Goal: Check status: Check status

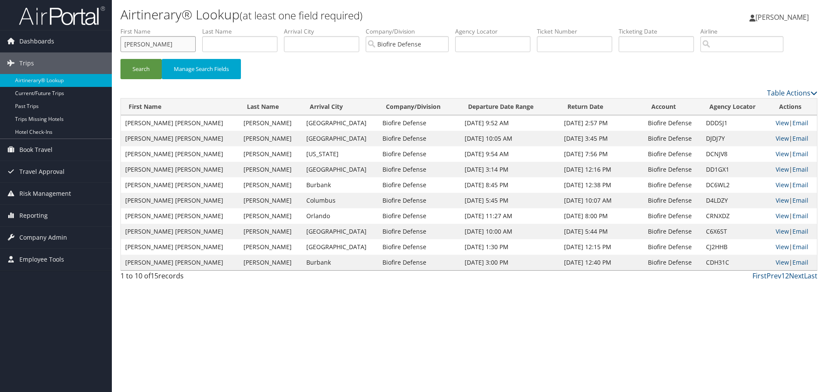
click at [185, 41] on input "[PERSON_NAME]" at bounding box center [158, 44] width 75 height 16
click at [139, 65] on button "Search" at bounding box center [141, 69] width 41 height 20
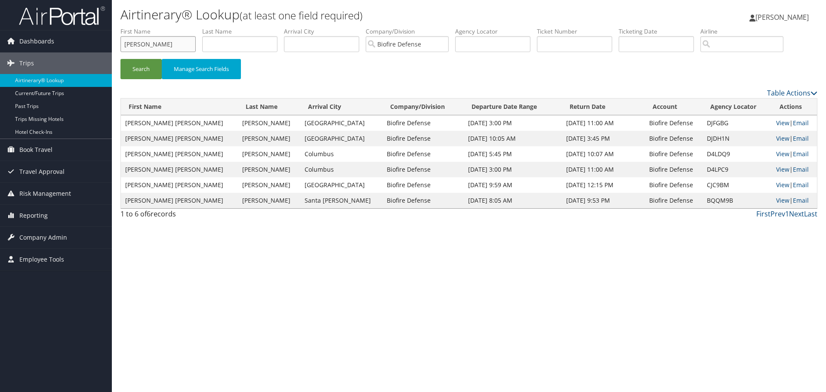
click at [148, 41] on input "[PERSON_NAME]" at bounding box center [158, 44] width 75 height 16
type input "B"
click at [133, 65] on button "Search" at bounding box center [141, 69] width 41 height 20
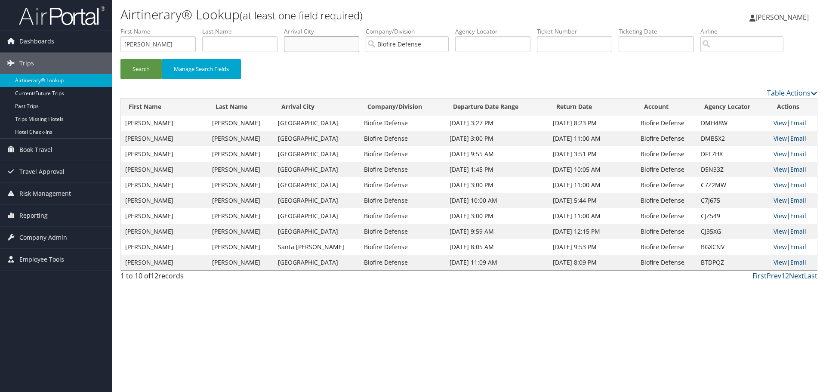
click at [297, 41] on input "text" at bounding box center [321, 44] width 75 height 16
click at [186, 40] on input "[PERSON_NAME]" at bounding box center [158, 44] width 75 height 16
type input "K"
click at [294, 44] on input "text" at bounding box center [321, 44] width 75 height 16
type input "[GEOGRAPHIC_DATA]"
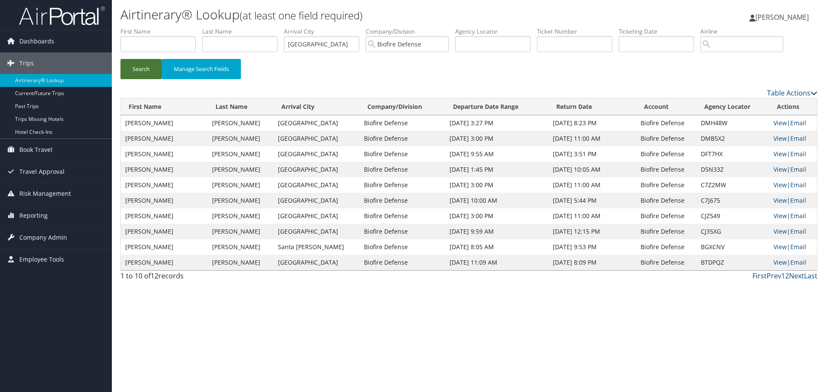
click at [152, 64] on button "Search" at bounding box center [141, 69] width 41 height 20
